Goal: Information Seeking & Learning: Learn about a topic

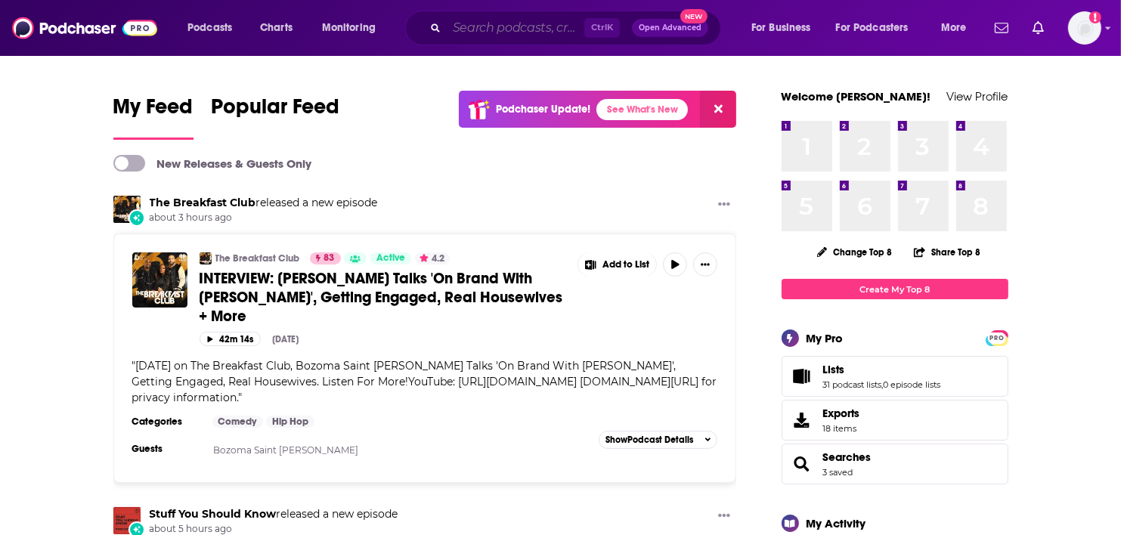
click at [529, 26] on input "Search podcasts, credits, & more..." at bounding box center [516, 28] width 138 height 24
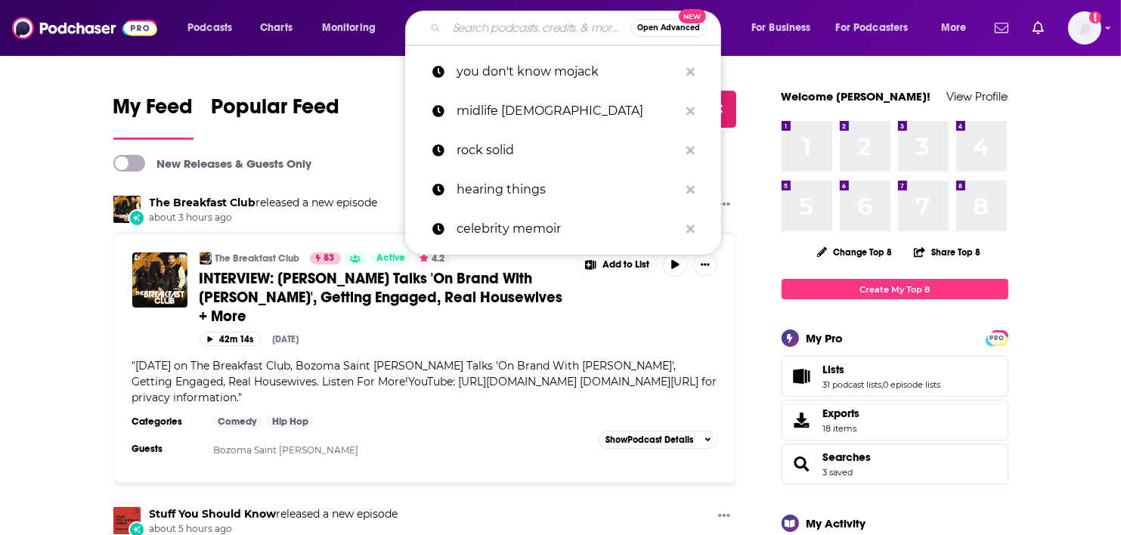
paste input "From Vision To Creation"
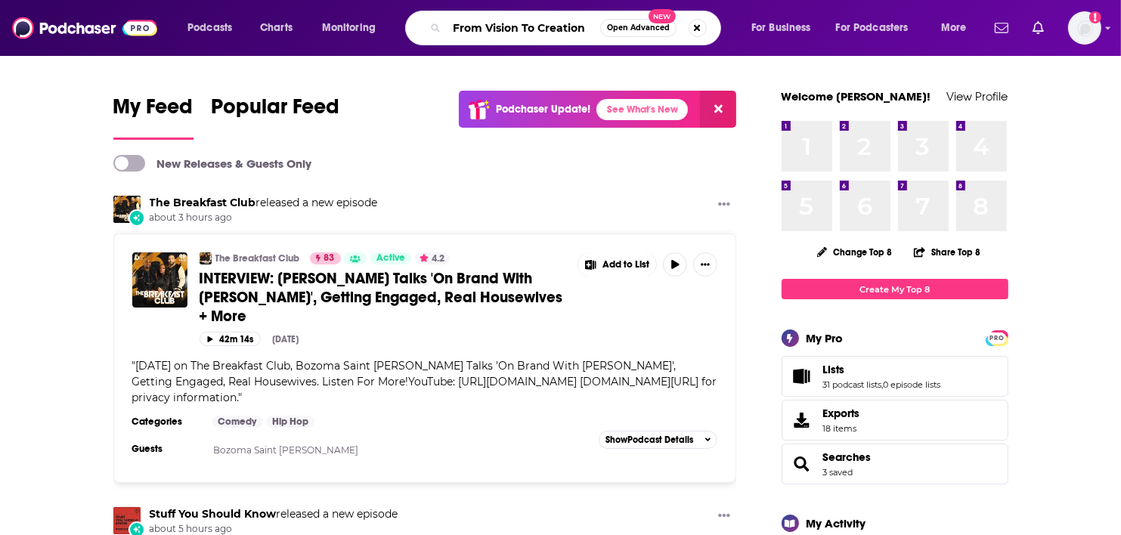
type input "From Vision To Creation"
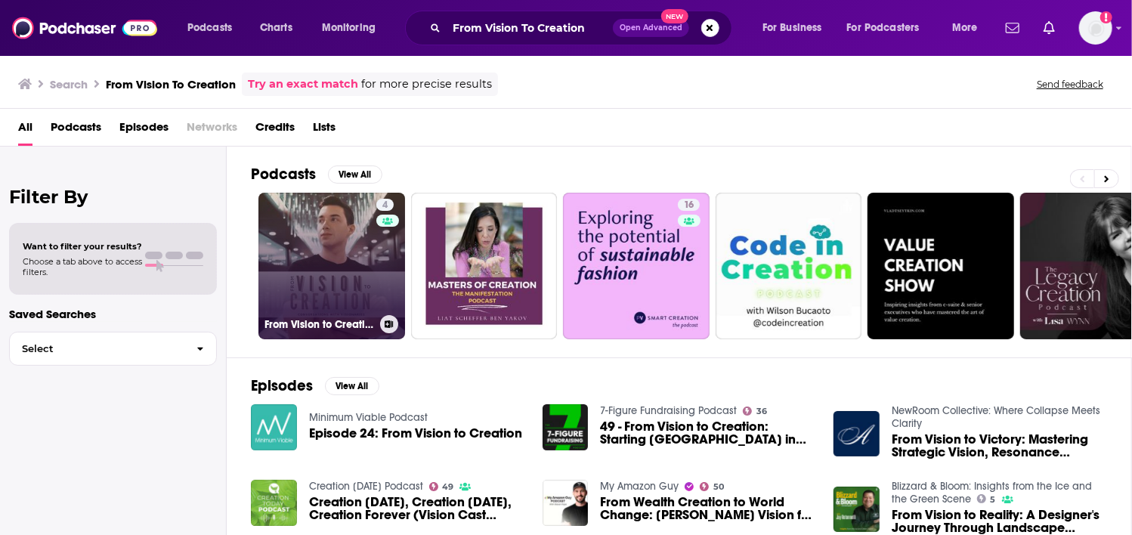
click at [328, 255] on link "4 From Vision to Creation" at bounding box center [331, 266] width 147 height 147
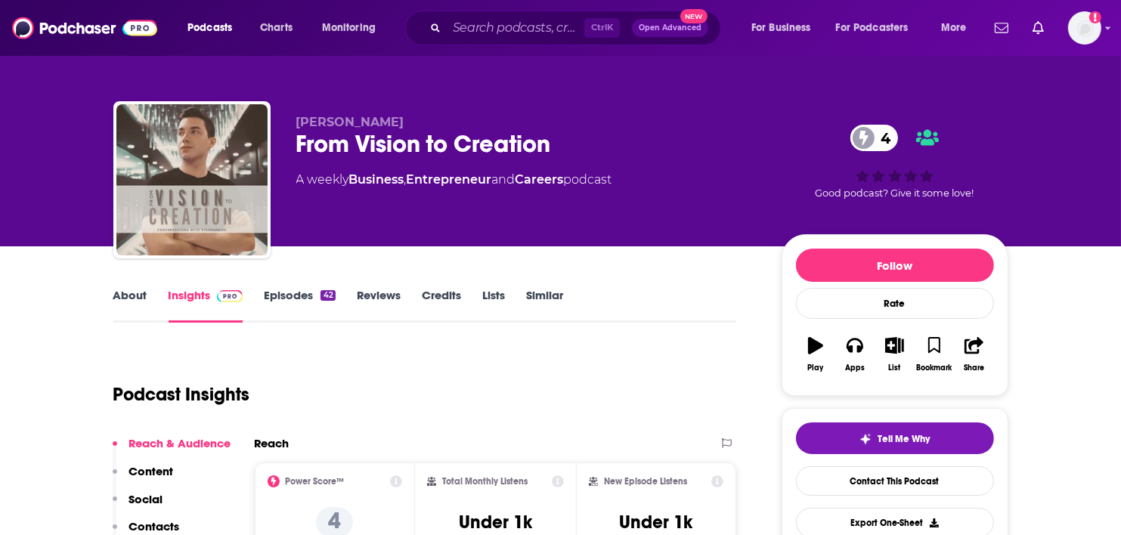
click at [287, 302] on link "Episodes 42" at bounding box center [299, 305] width 71 height 35
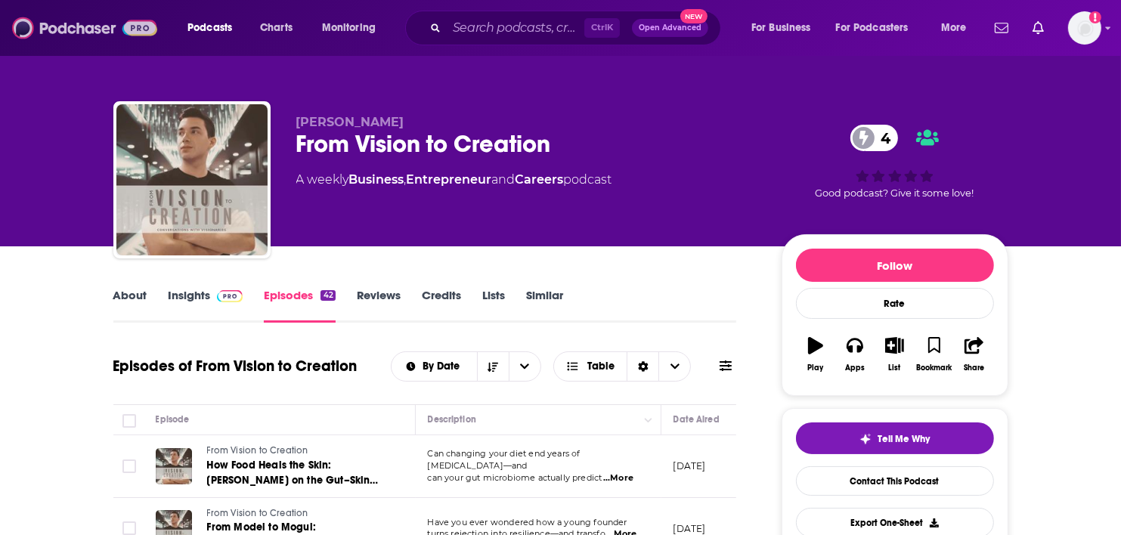
click at [88, 30] on img at bounding box center [84, 28] width 145 height 29
